Goal: Information Seeking & Learning: Check status

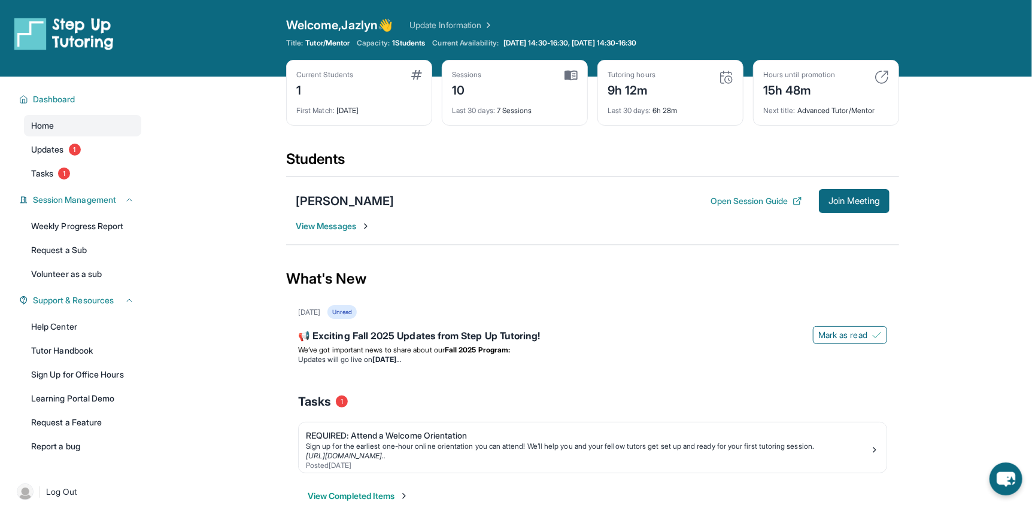
click at [519, 110] on div "Next title : Advanced Tutor/Mentor" at bounding box center [827, 107] width 126 height 17
drag, startPoint x: 803, startPoint y: 110, endPoint x: 891, endPoint y: 114, distance: 88.8
click at [519, 114] on div "Hours until promotion 15h 48m Next title : Advanced Tutor/Mentor" at bounding box center [826, 93] width 146 height 66
click at [519, 108] on div "Next title : Advanced Tutor/Mentor" at bounding box center [827, 107] width 126 height 17
click at [519, 71] on img at bounding box center [882, 77] width 14 height 14
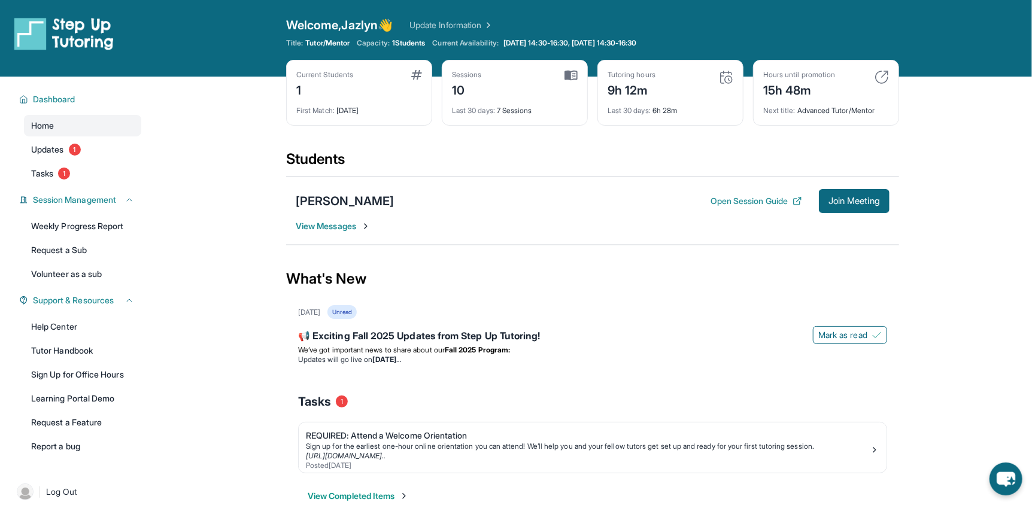
click at [519, 72] on img at bounding box center [882, 77] width 14 height 14
